Goal: Information Seeking & Learning: Learn about a topic

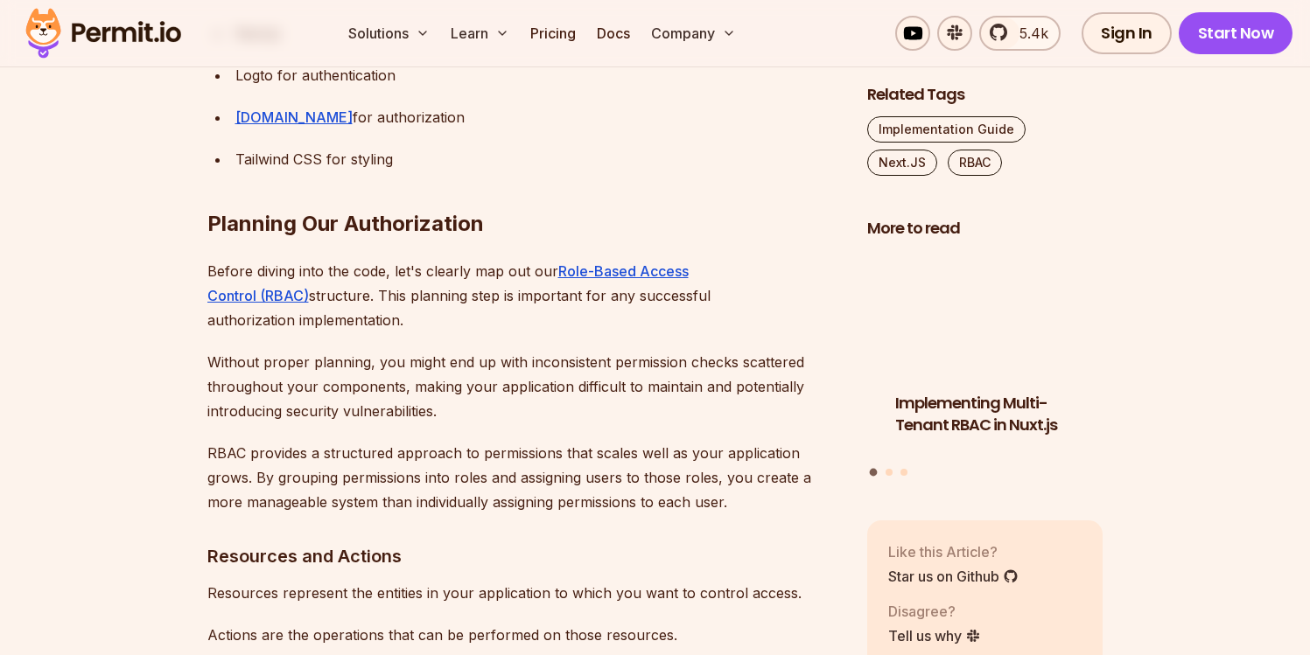
scroll to position [2287, 0]
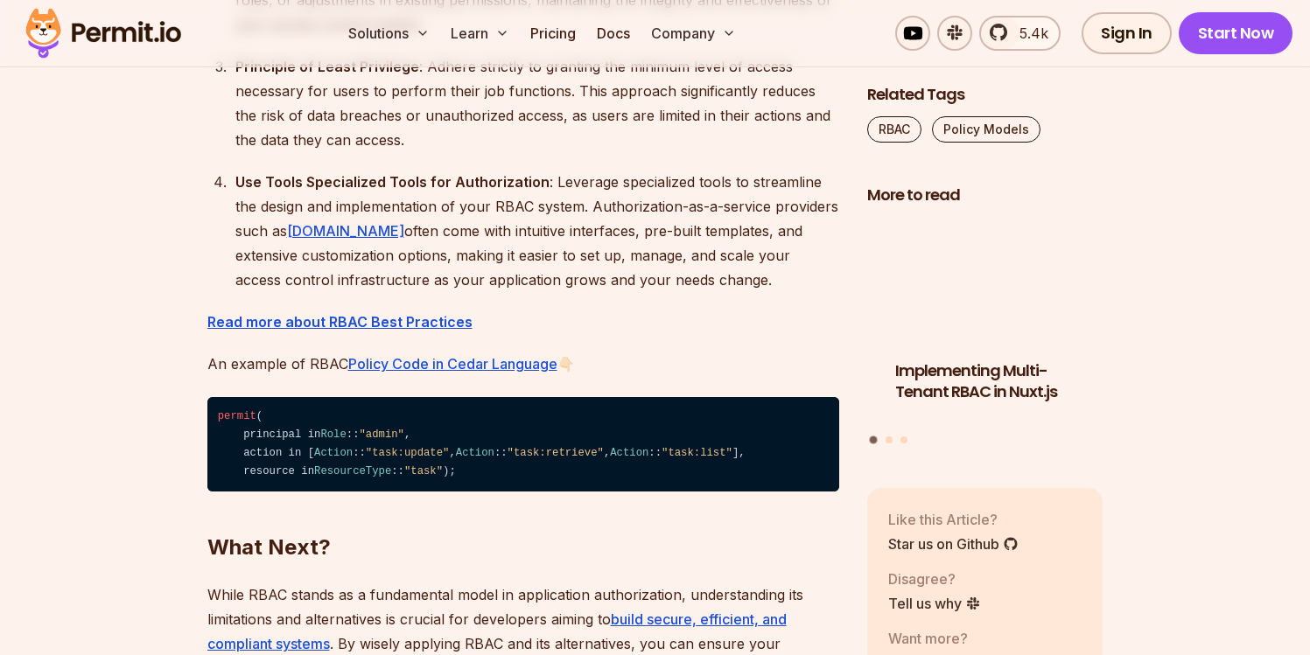
scroll to position [5792, 0]
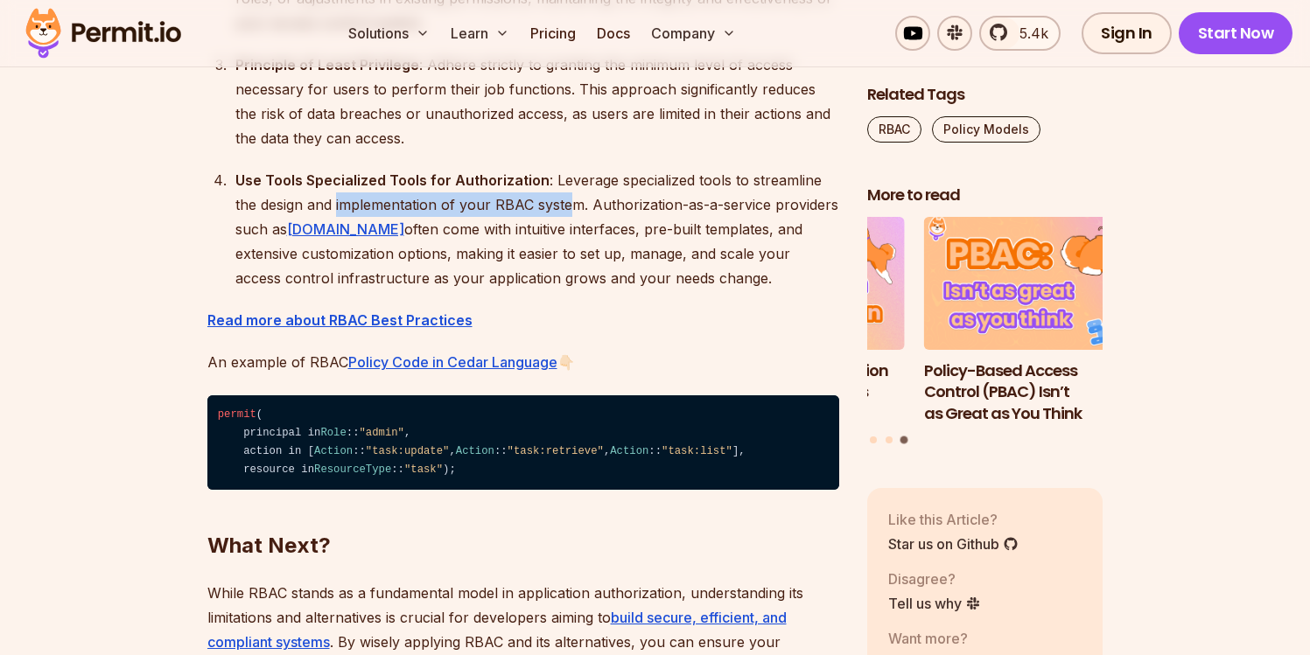
drag, startPoint x: 312, startPoint y: 227, endPoint x: 549, endPoint y: 233, distance: 237.2
click at [549, 233] on div "Use Tools Specialized Tools for Authorization : Leverage specialized tools to s…" at bounding box center [537, 229] width 604 height 122
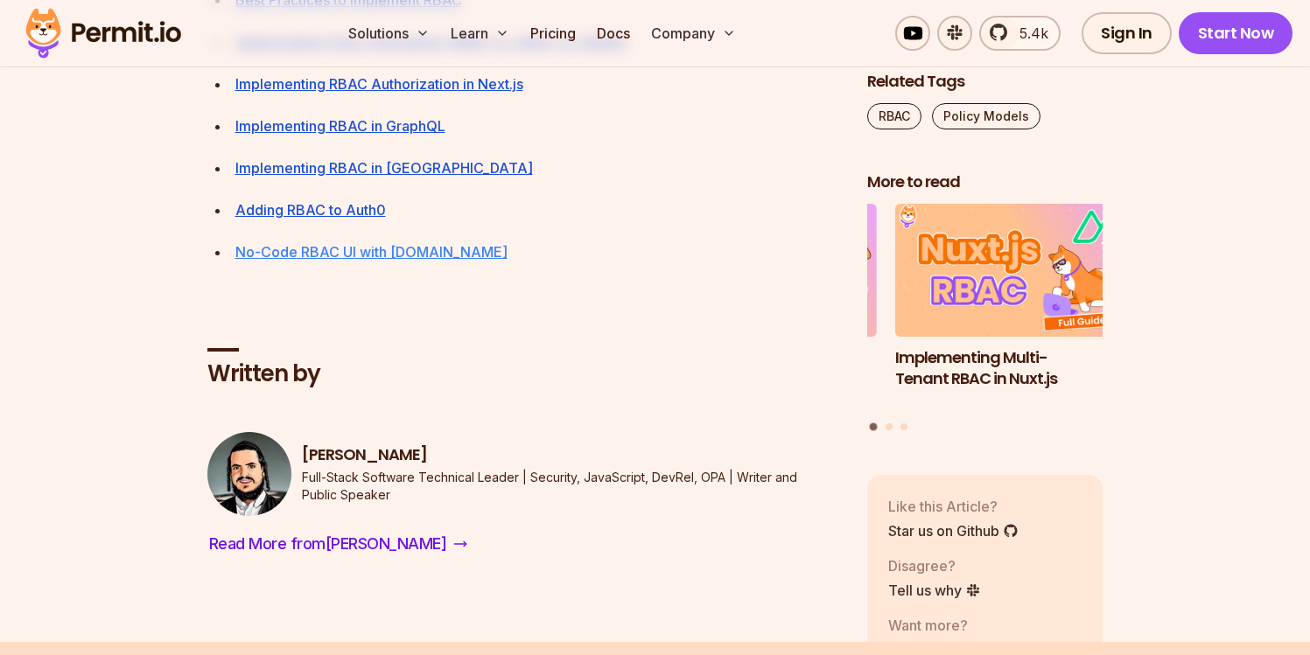
scroll to position [6817, 0]
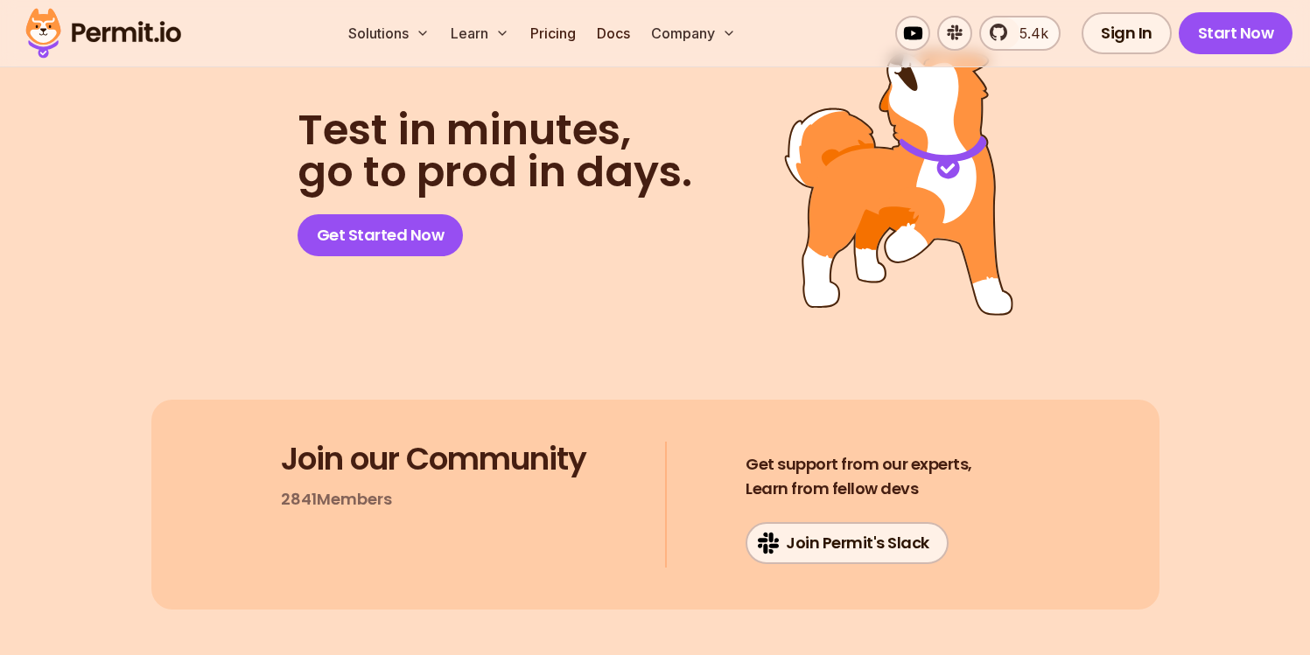
scroll to position [9758, 0]
